Goal: Find specific page/section: Find specific page/section

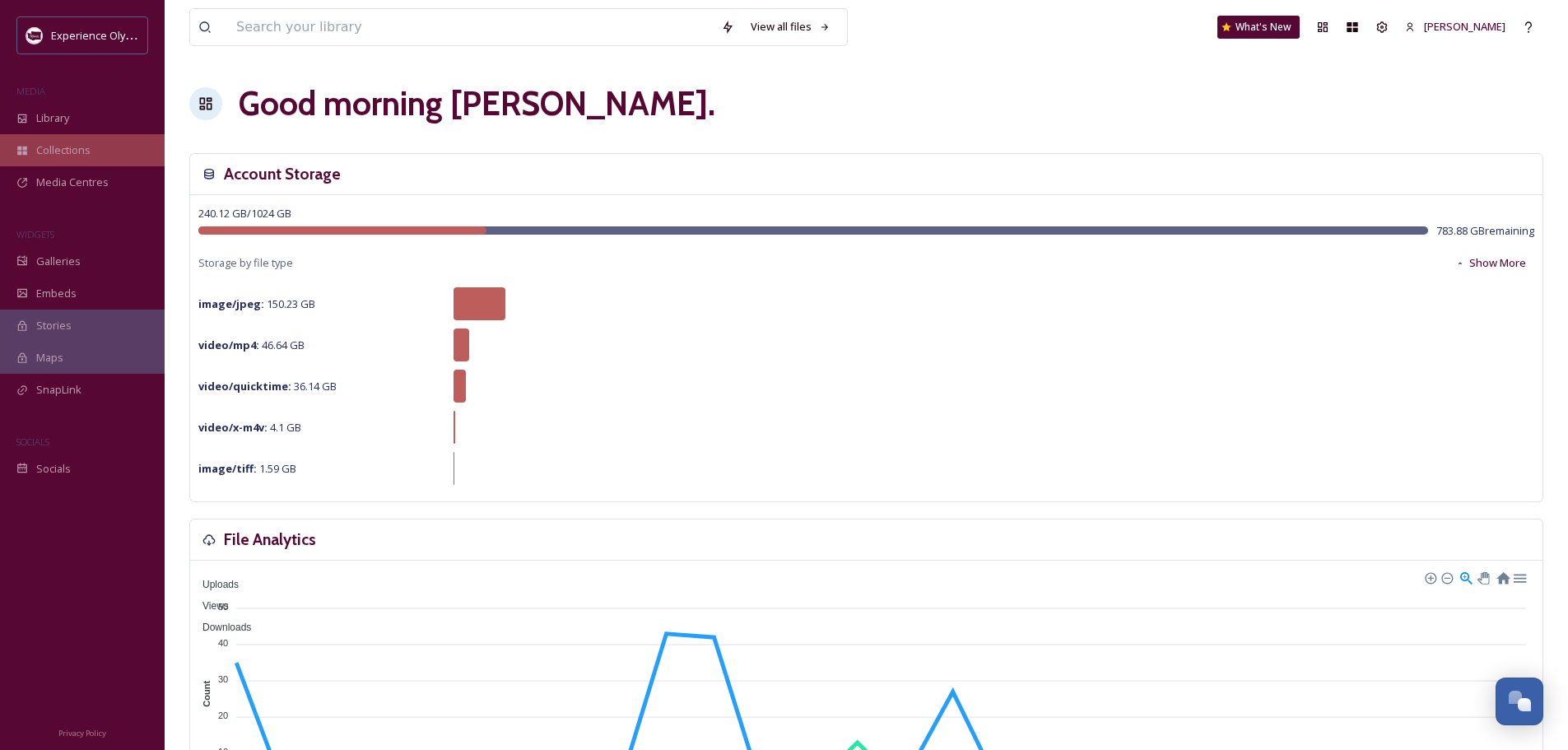
click at [90, 155] on div "Collections" at bounding box center [82, 150] width 164 height 32
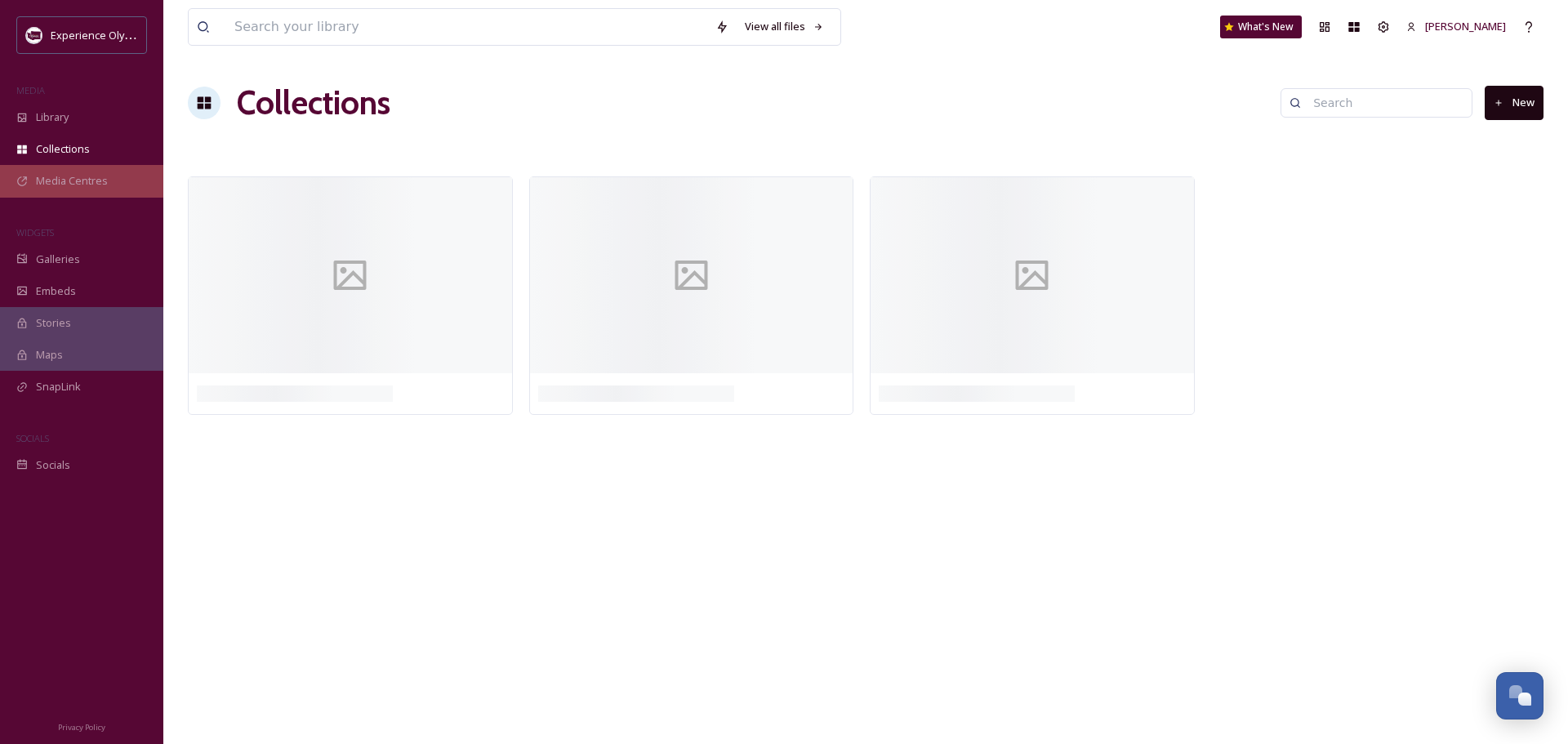
click at [95, 187] on span "Media Centres" at bounding box center [72, 181] width 72 height 16
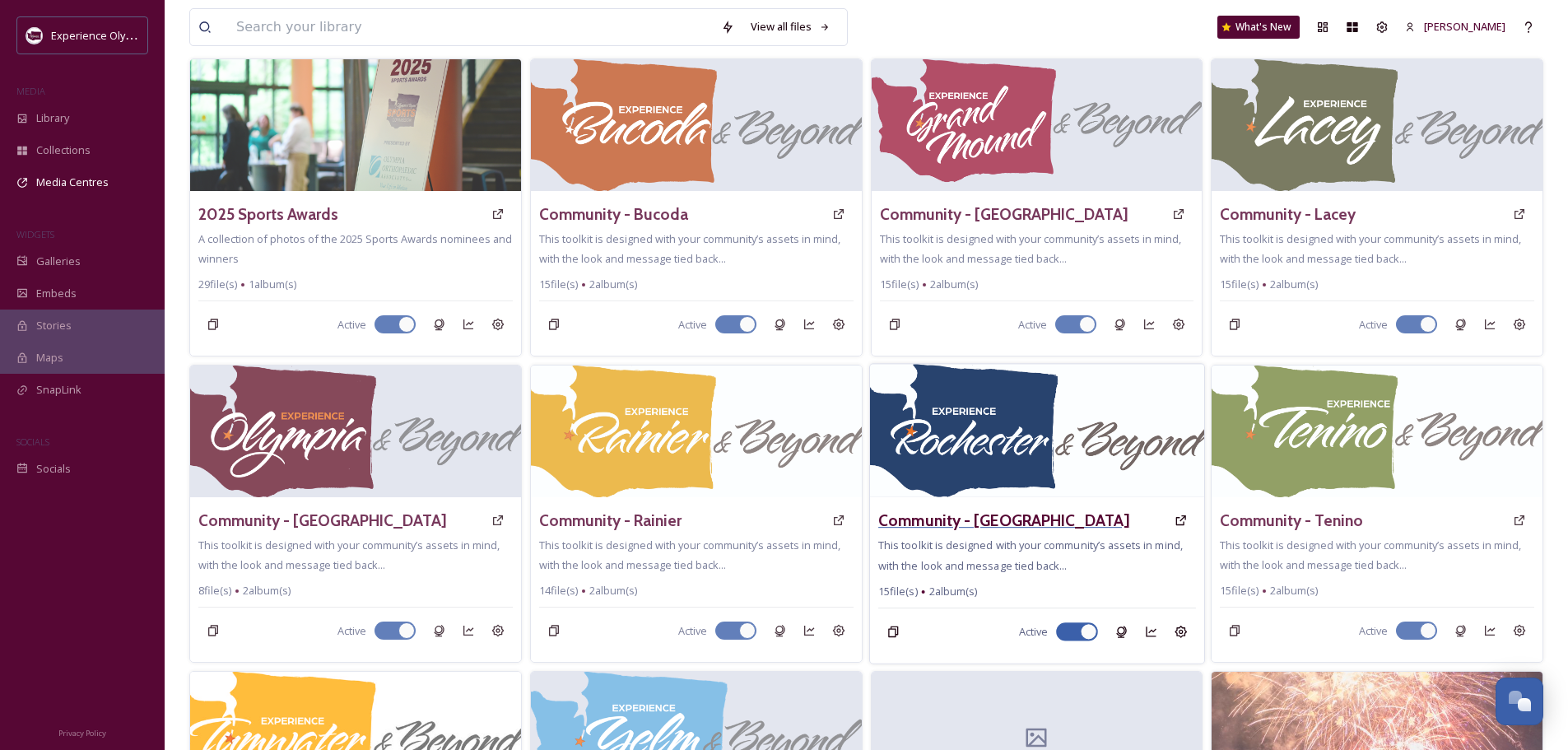
scroll to position [576, 0]
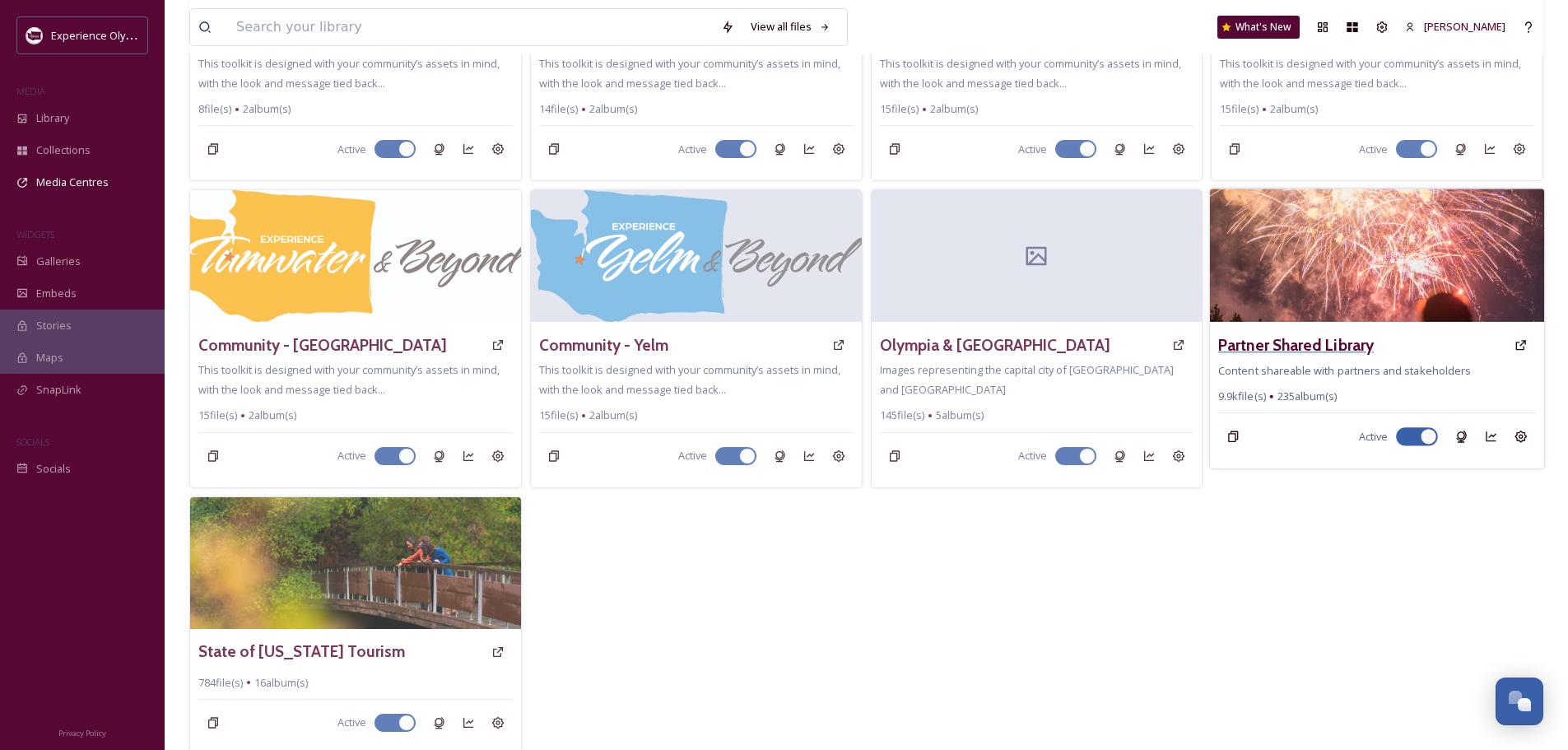
click at [1319, 352] on h3 "Partner Shared Library" at bounding box center [1296, 346] width 156 height 24
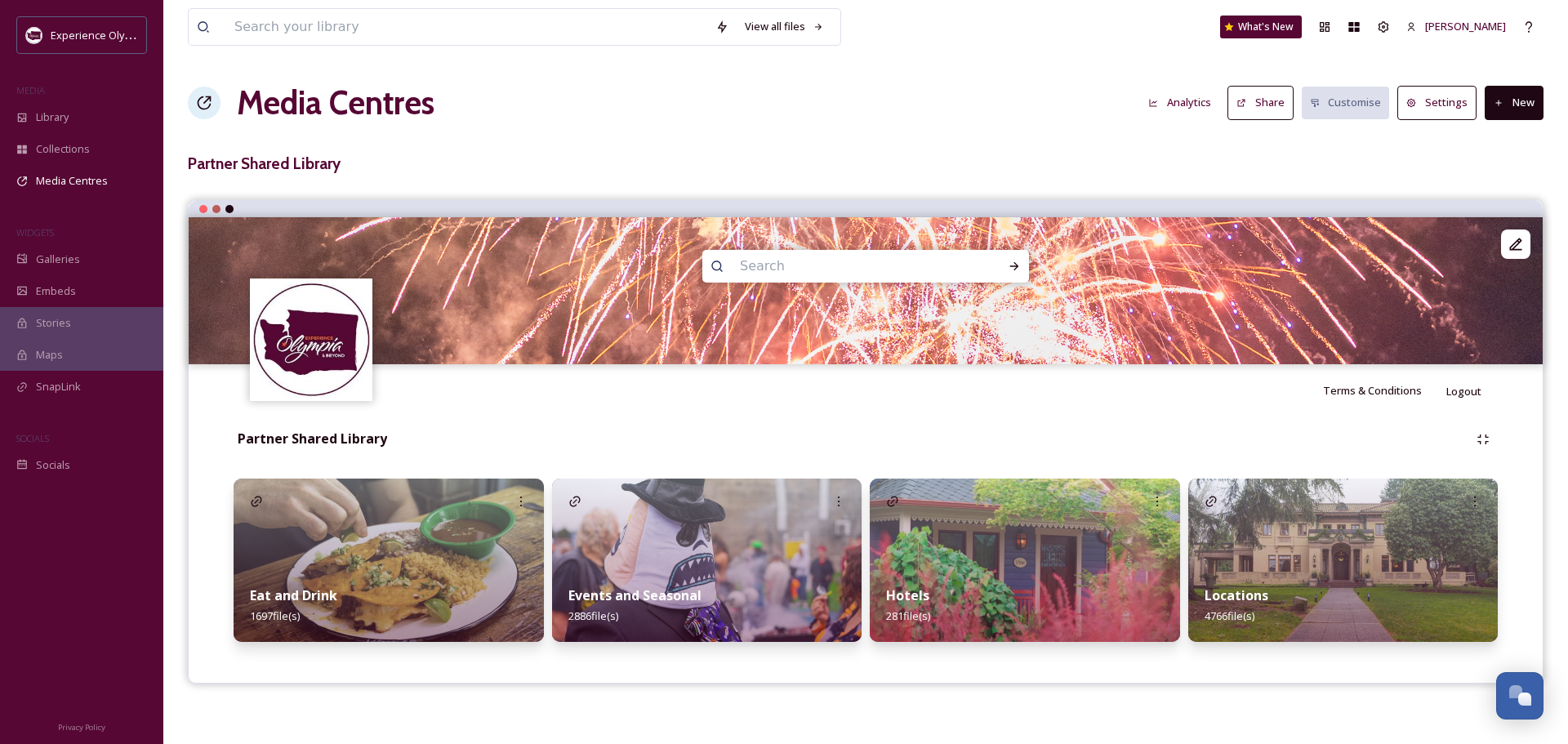
click at [1266, 108] on button "Share" at bounding box center [1260, 103] width 66 height 33
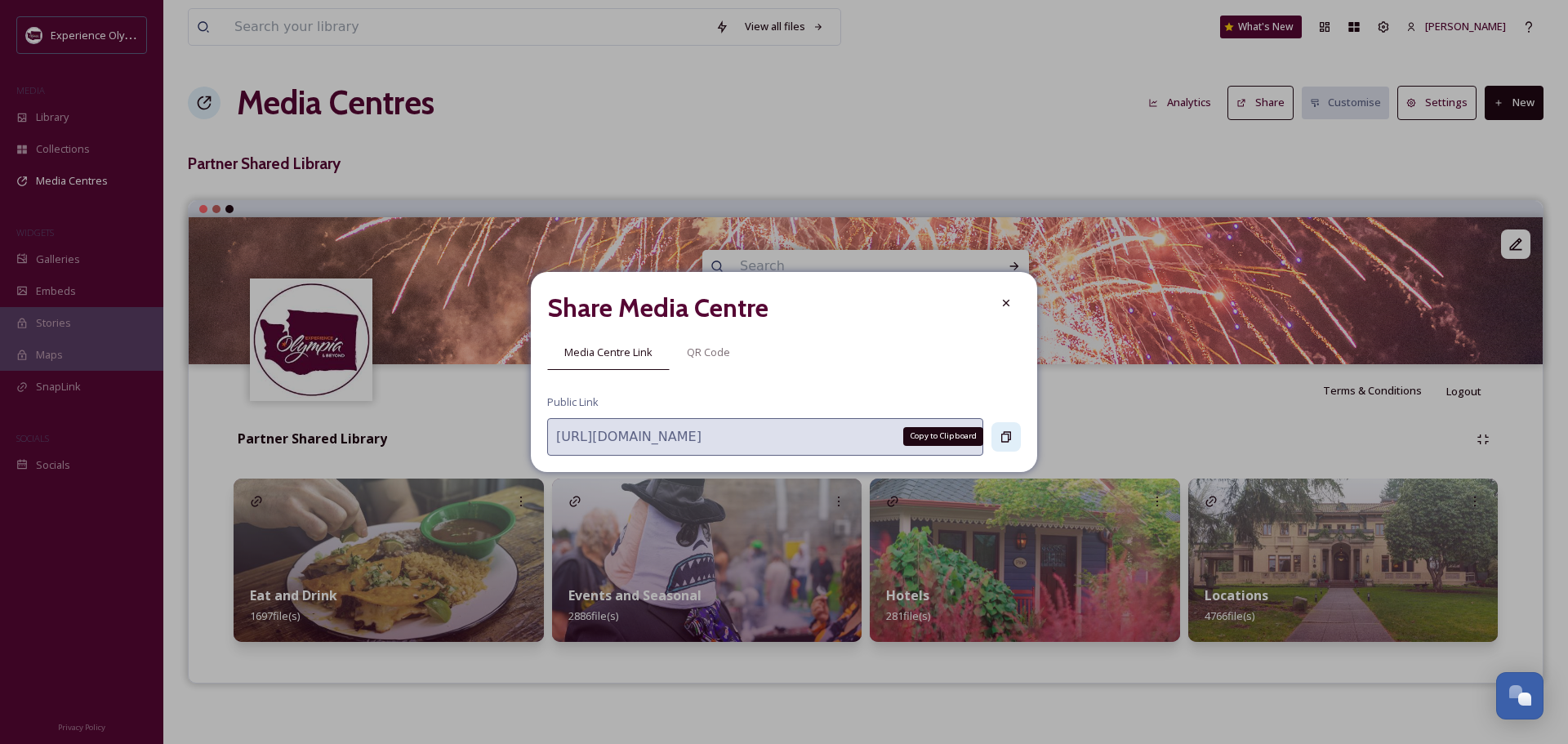
click at [1004, 442] on icon at bounding box center [1007, 437] width 13 height 13
click at [1009, 431] on icon at bounding box center [1007, 437] width 13 height 13
click at [1007, 438] on icon at bounding box center [1007, 437] width 13 height 13
click at [1008, 304] on icon at bounding box center [1006, 303] width 7 height 7
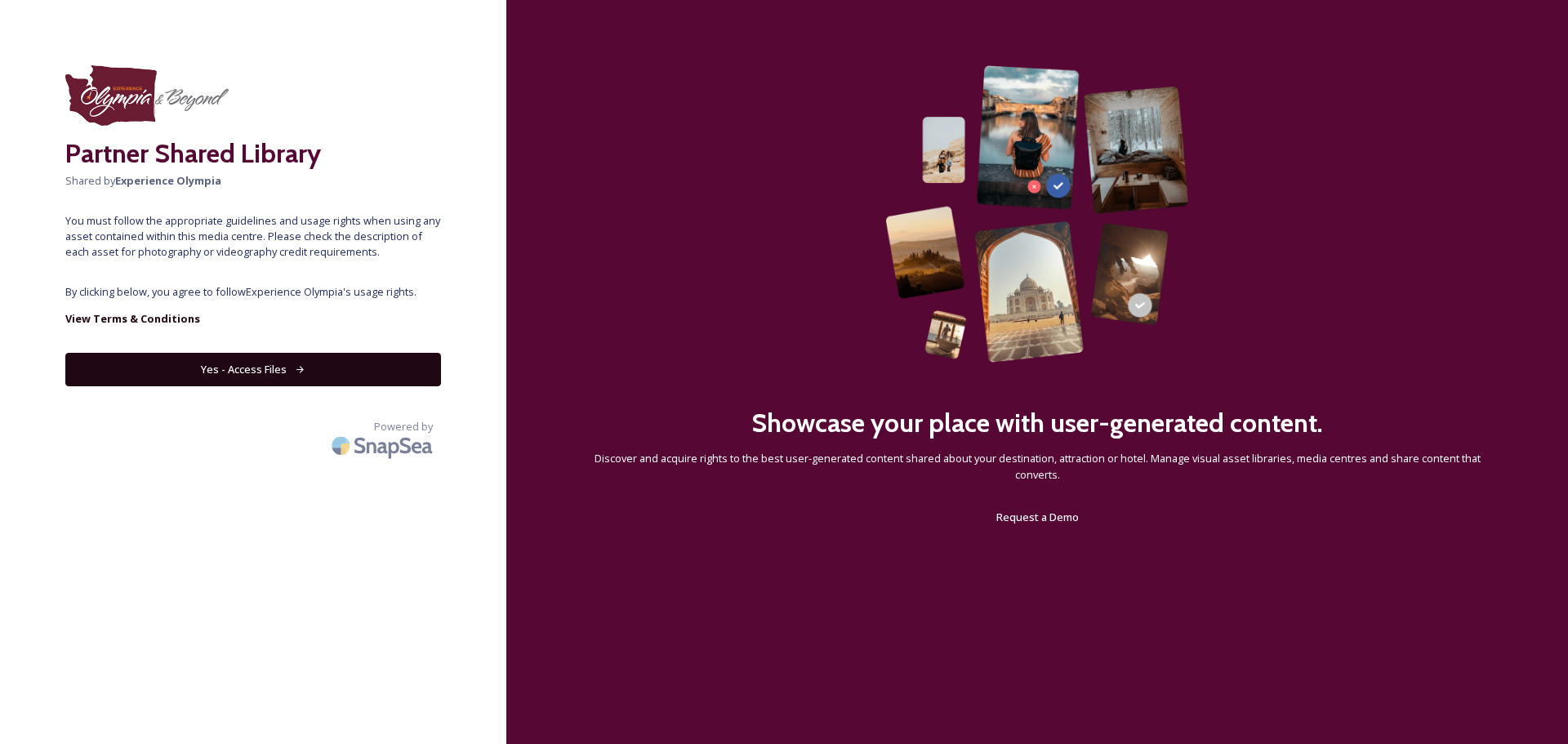
click at [253, 365] on button "Yes - Access Files" at bounding box center [253, 369] width 375 height 33
